Goal: Navigation & Orientation: Go to known website

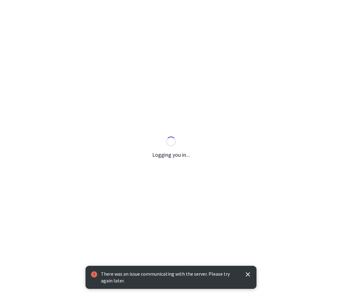
click at [194, 273] on p "There was an issue communicating with the server. Please try again later." at bounding box center [170, 277] width 138 height 13
click at [233, 275] on p "There was an issue communicating with the server. Please try again later." at bounding box center [170, 277] width 138 height 13
